Goal: Information Seeking & Learning: Understand process/instructions

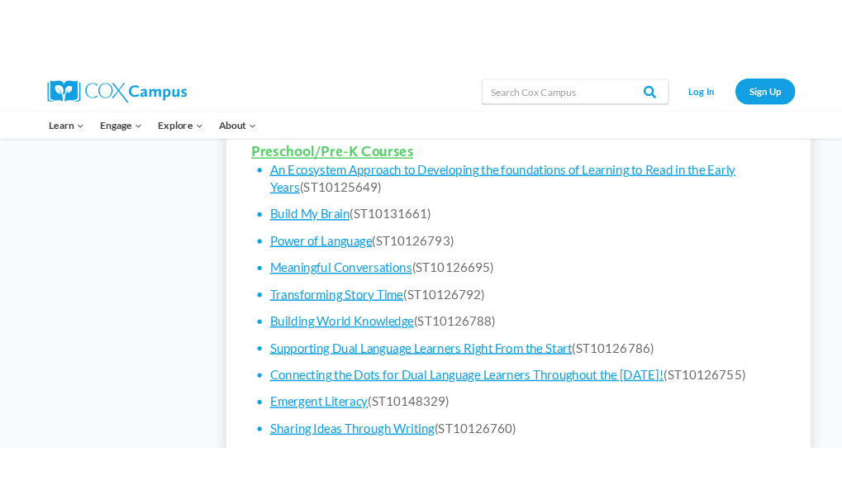
scroll to position [1064, 0]
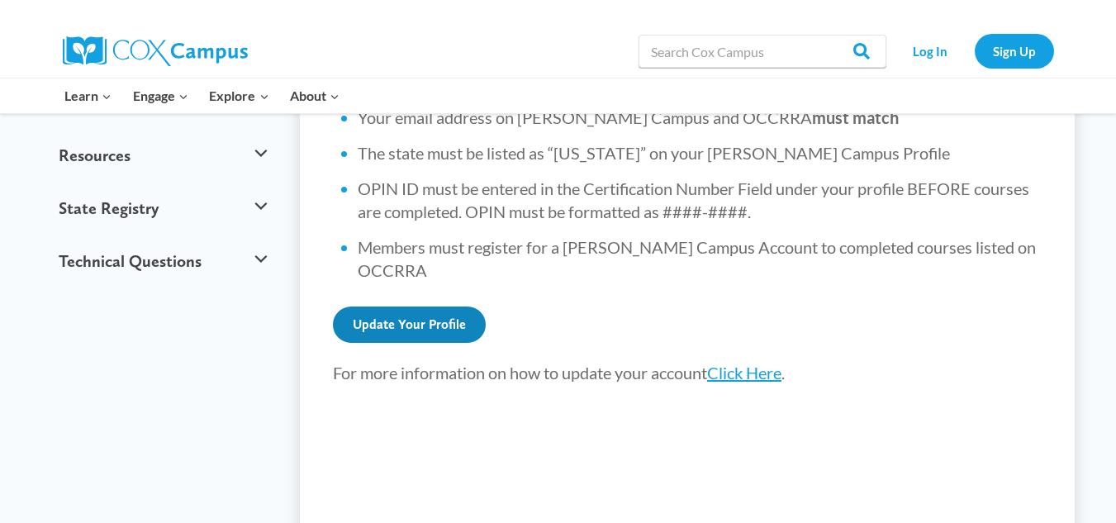
scroll to position [687, 0]
click at [407, 305] on link "Update Your Profile" at bounding box center [409, 323] width 153 height 36
